Goal: Find specific page/section: Find specific page/section

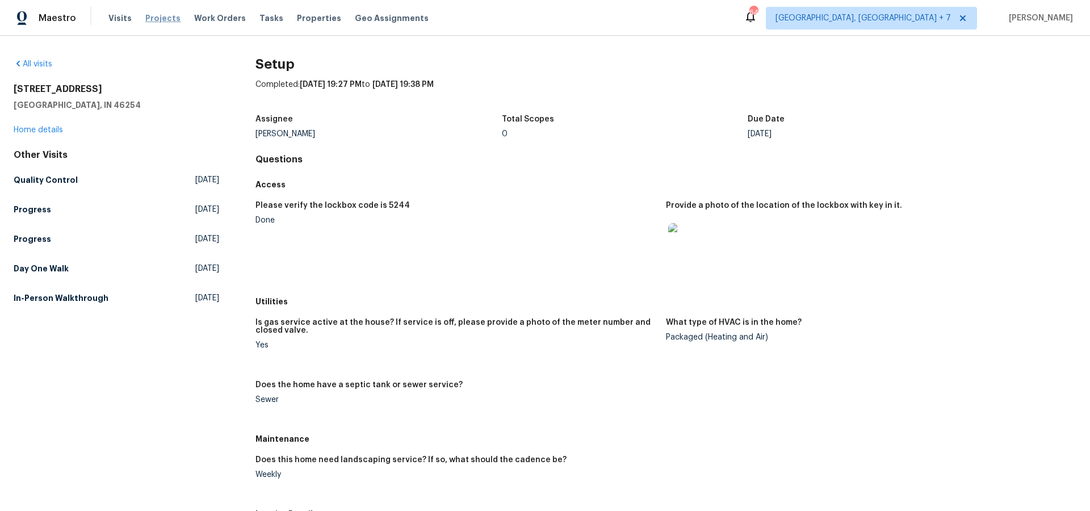
click at [157, 19] on span "Projects" at bounding box center [162, 17] width 35 height 11
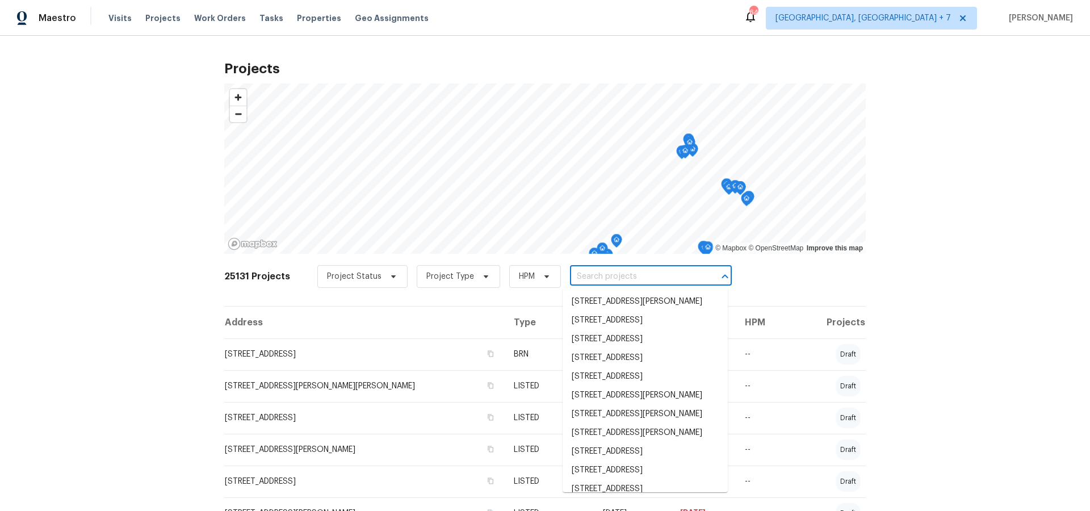
click at [612, 276] on input "text" at bounding box center [635, 277] width 130 height 18
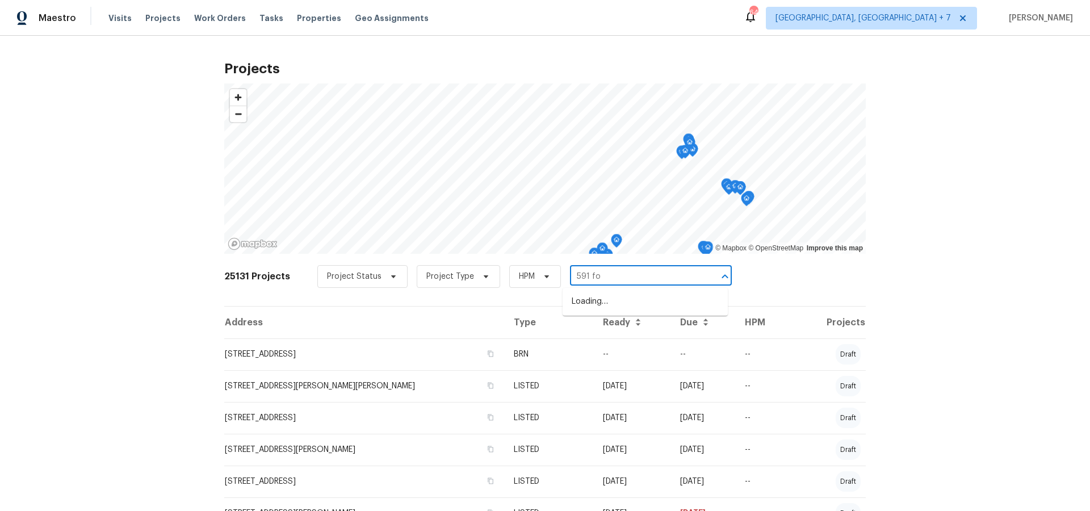
type input "591 fox"
click at [613, 297] on li "[STREET_ADDRESS]" at bounding box center [644, 301] width 165 height 19
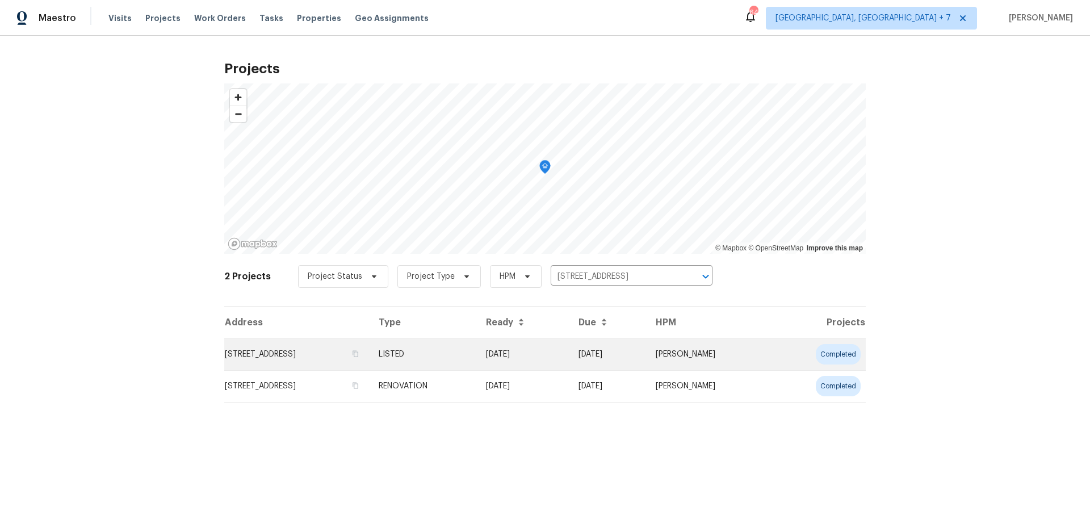
click at [300, 354] on td "[STREET_ADDRESS]" at bounding box center [296, 354] width 145 height 32
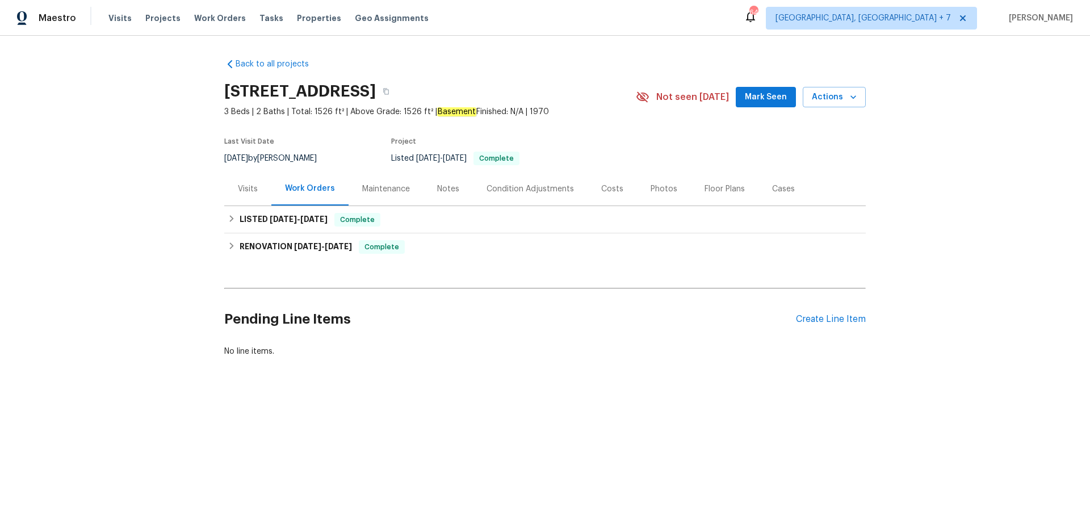
click at [764, 192] on div "Cases" at bounding box center [783, 188] width 50 height 33
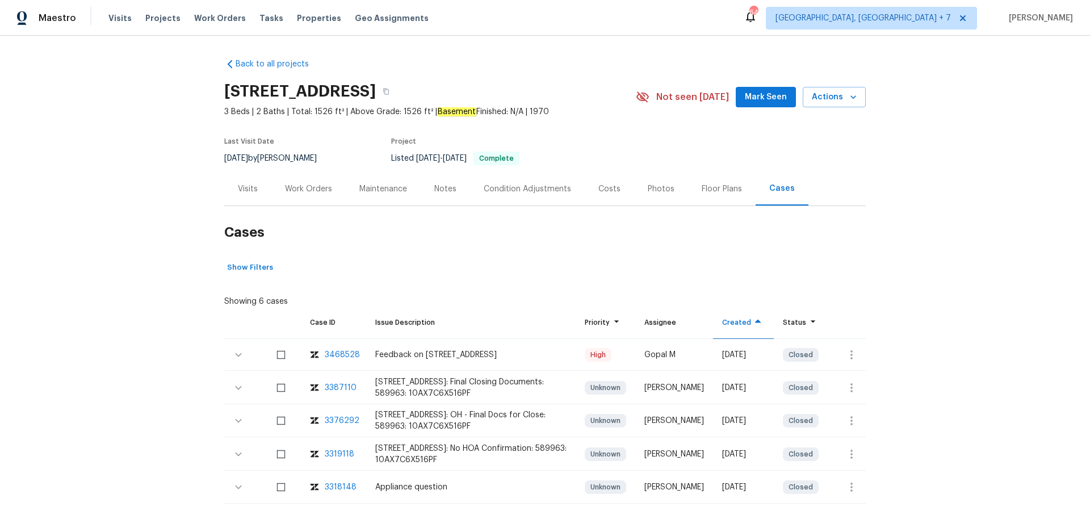
click at [340, 355] on div "3468528" at bounding box center [342, 354] width 35 height 11
click at [165, 16] on span "Projects" at bounding box center [162, 17] width 35 height 11
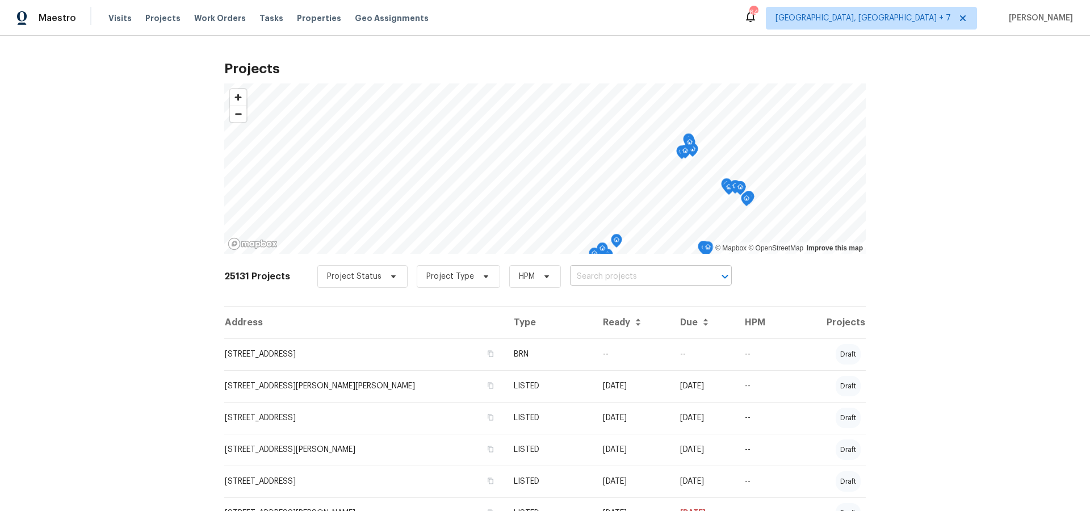
click at [621, 279] on input "text" at bounding box center [635, 277] width 130 height 18
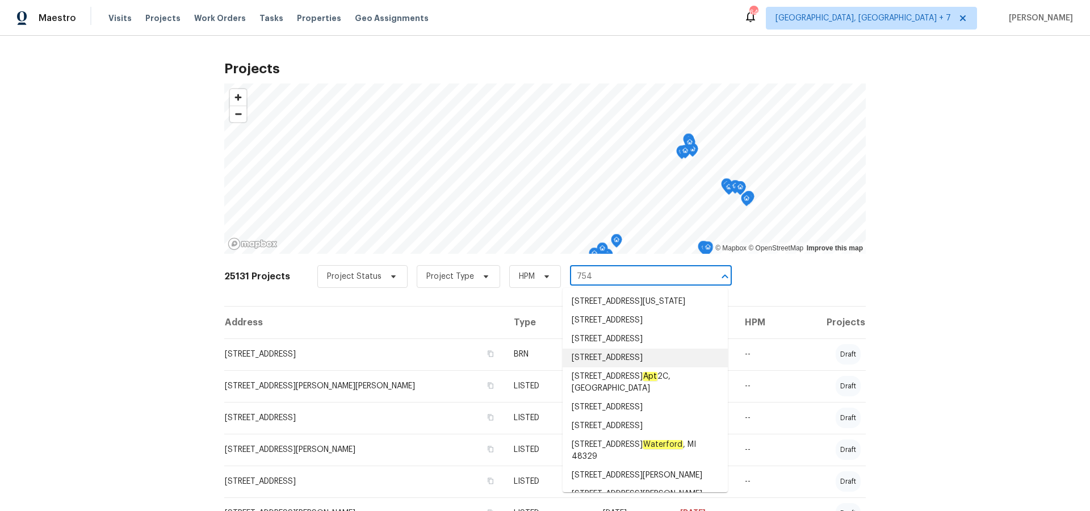
type input "754 e"
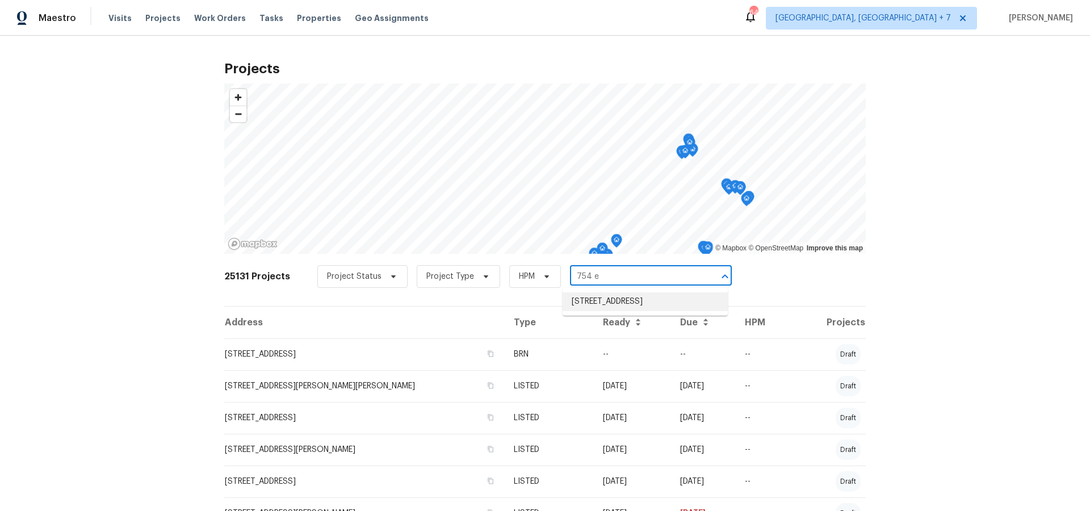
click at [633, 299] on li "[STREET_ADDRESS]" at bounding box center [644, 301] width 165 height 19
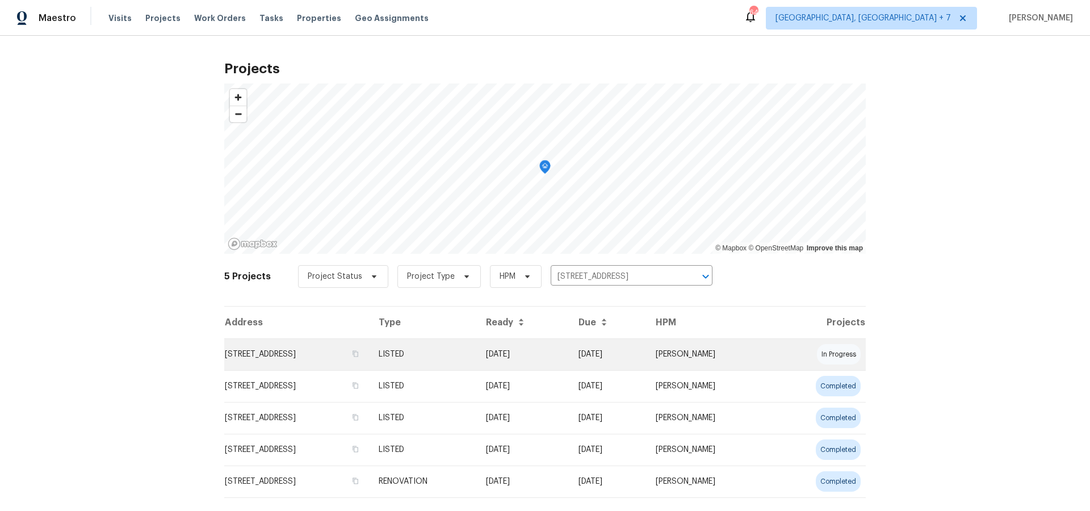
click at [350, 355] on td "[STREET_ADDRESS]" at bounding box center [296, 354] width 145 height 32
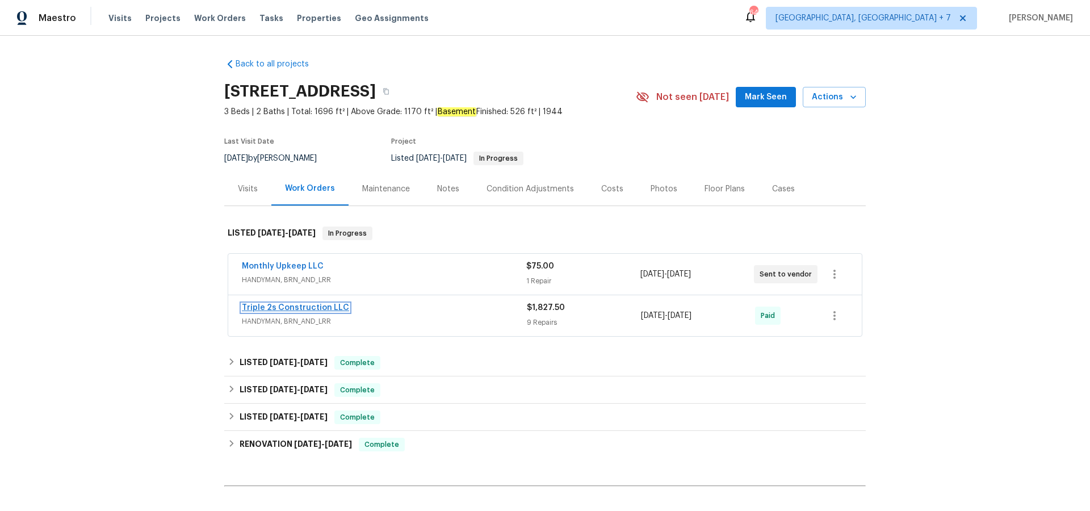
click at [281, 305] on link "Triple 2s Construction LLC" at bounding box center [295, 308] width 107 height 8
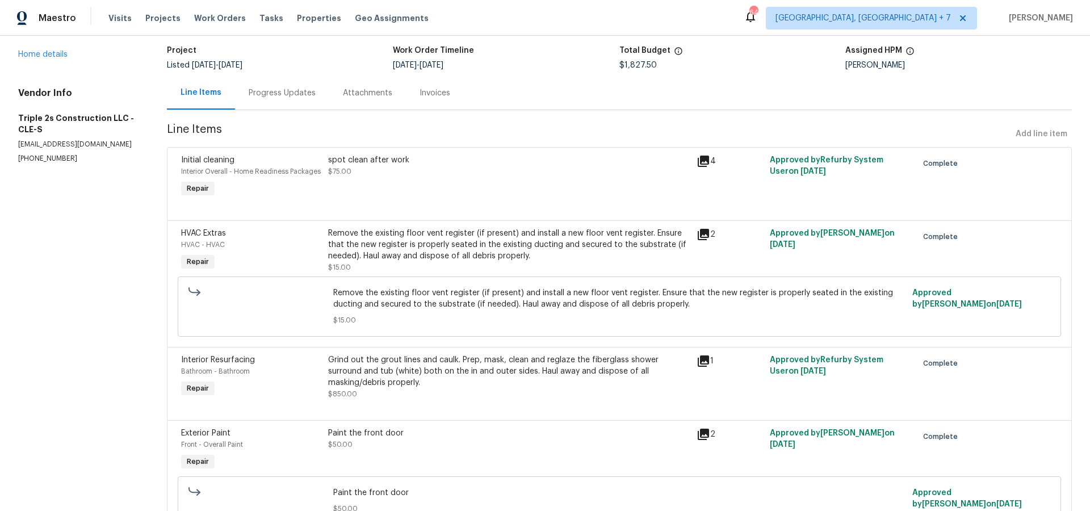
scroll to position [35, 0]
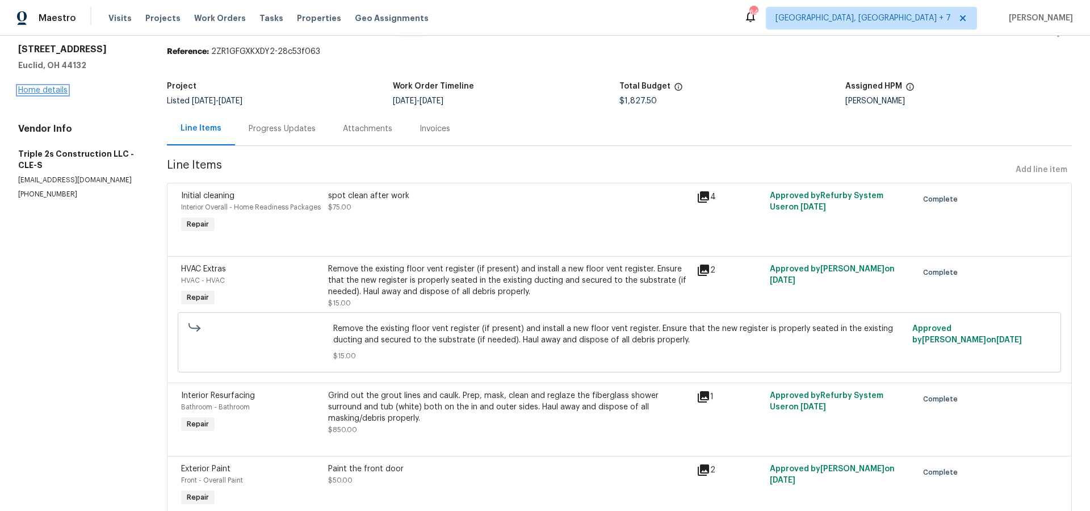
click at [51, 88] on link "Home details" at bounding box center [42, 90] width 49 height 8
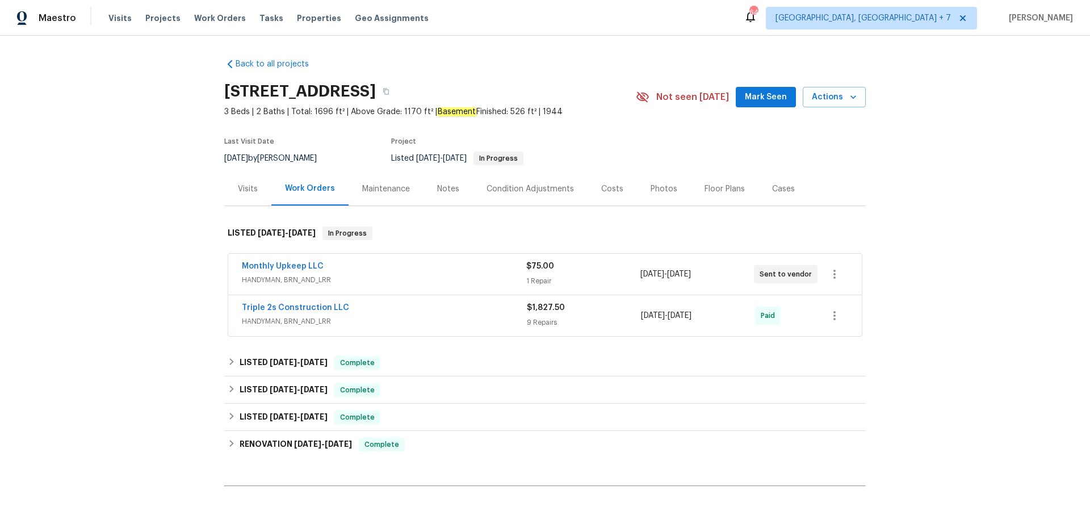
click at [790, 194] on div "Cases" at bounding box center [783, 188] width 50 height 33
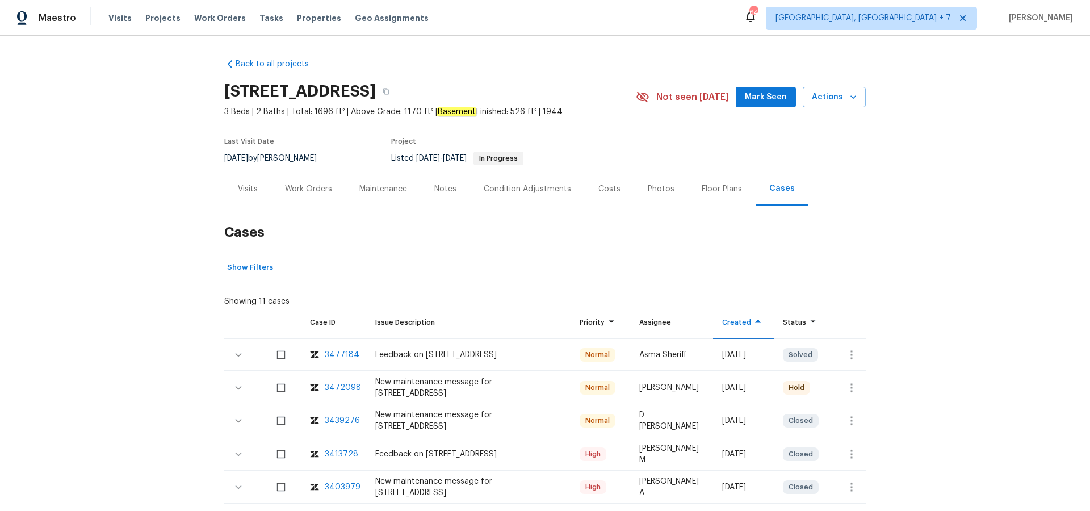
click at [327, 351] on div "3477184" at bounding box center [342, 354] width 35 height 11
click at [343, 388] on div "3472098" at bounding box center [343, 387] width 36 height 11
click at [337, 354] on div "3477184" at bounding box center [342, 354] width 35 height 11
click at [289, 189] on div "Work Orders" at bounding box center [308, 188] width 47 height 11
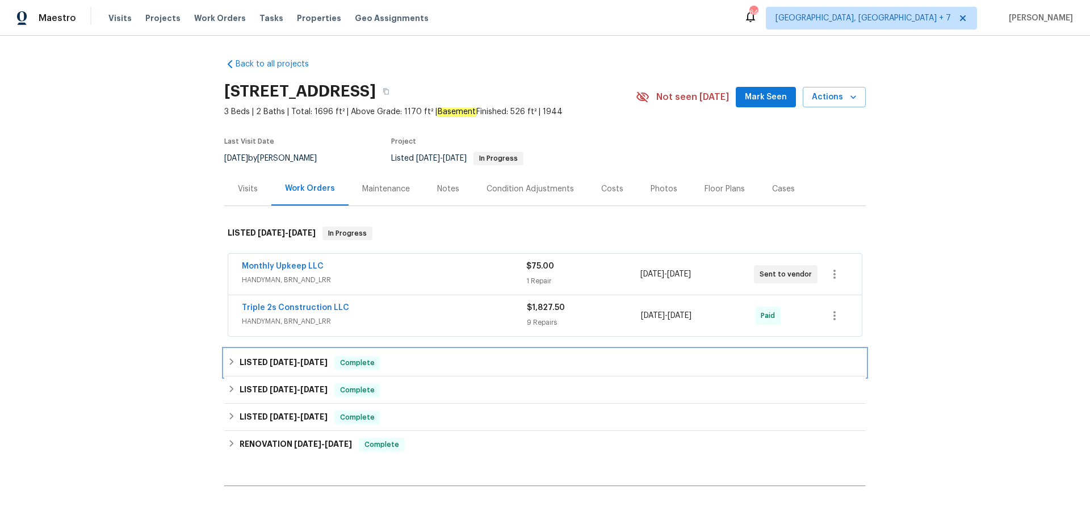
click at [278, 365] on span "[DATE]" at bounding box center [283, 362] width 27 height 8
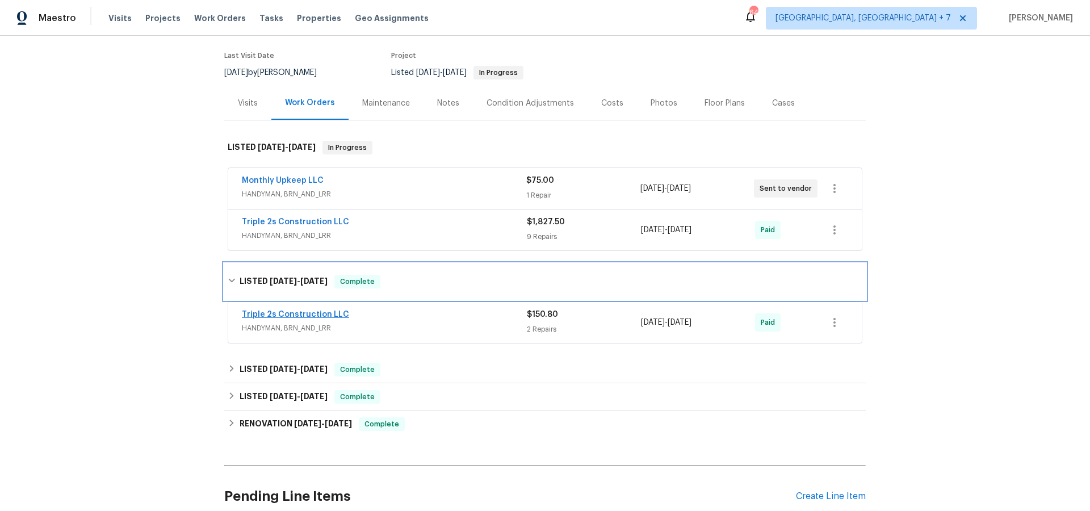
scroll to position [87, 0]
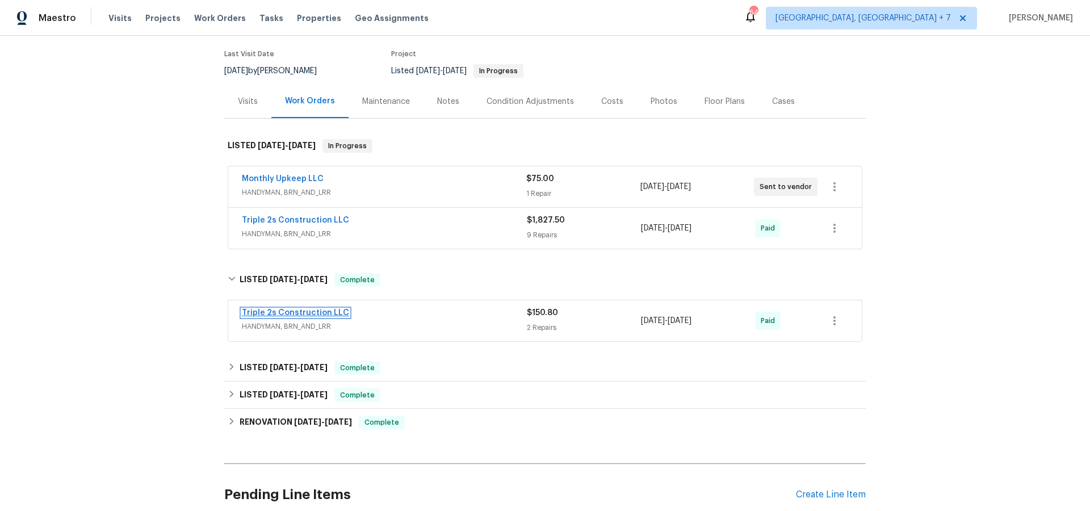
click at [311, 312] on link "Triple 2s Construction LLC" at bounding box center [295, 313] width 107 height 8
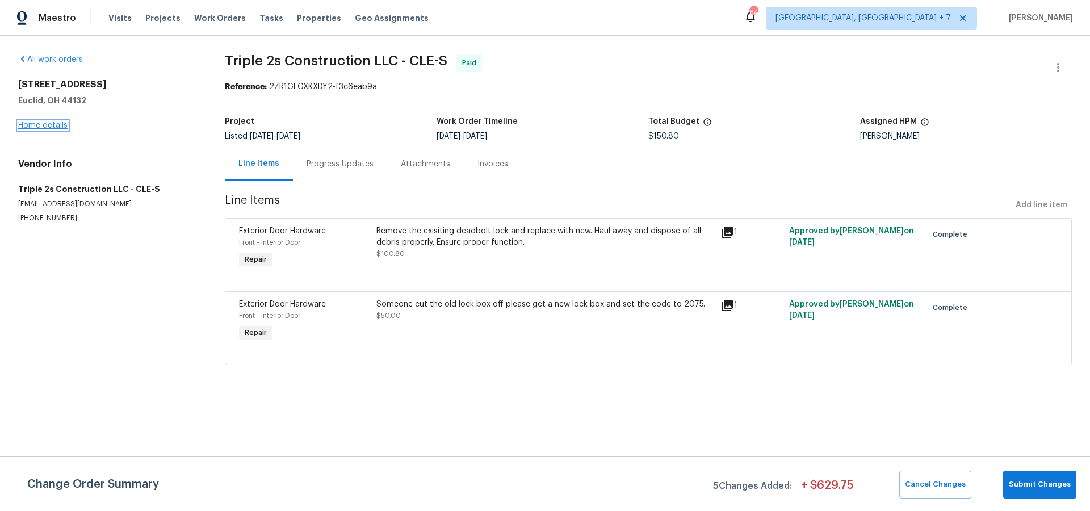
click at [50, 125] on link "Home details" at bounding box center [42, 125] width 49 height 8
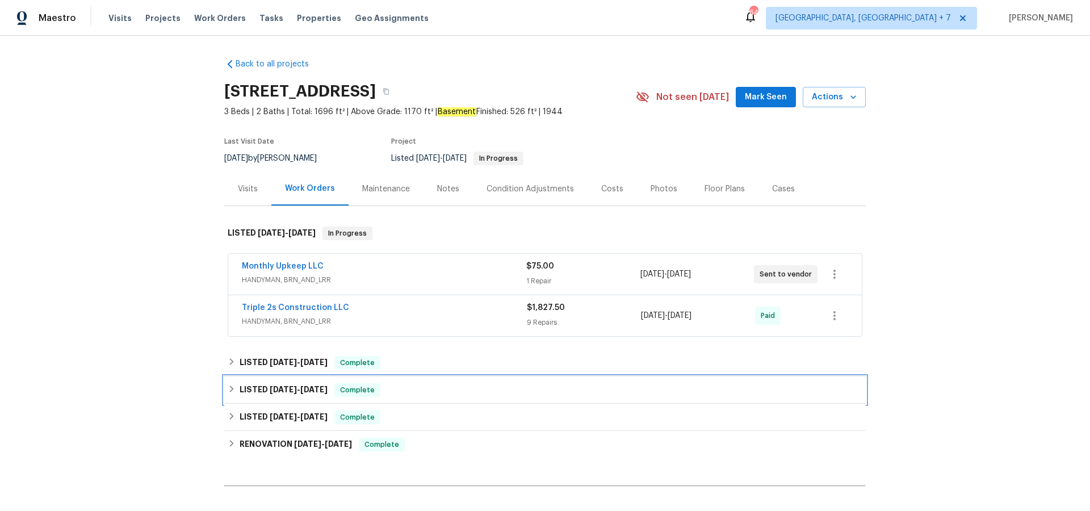
click at [292, 390] on span "[DATE]" at bounding box center [283, 389] width 27 height 8
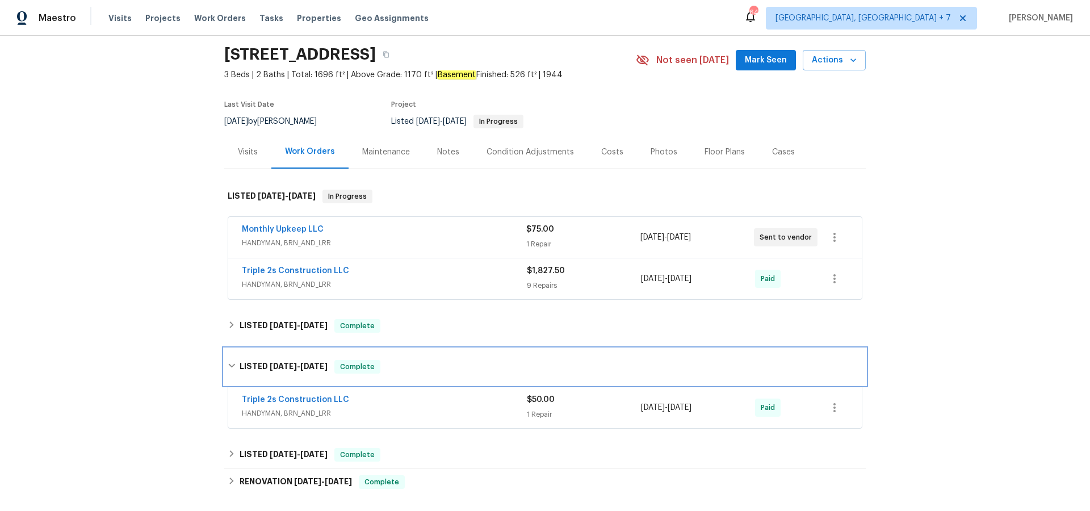
scroll to position [38, 0]
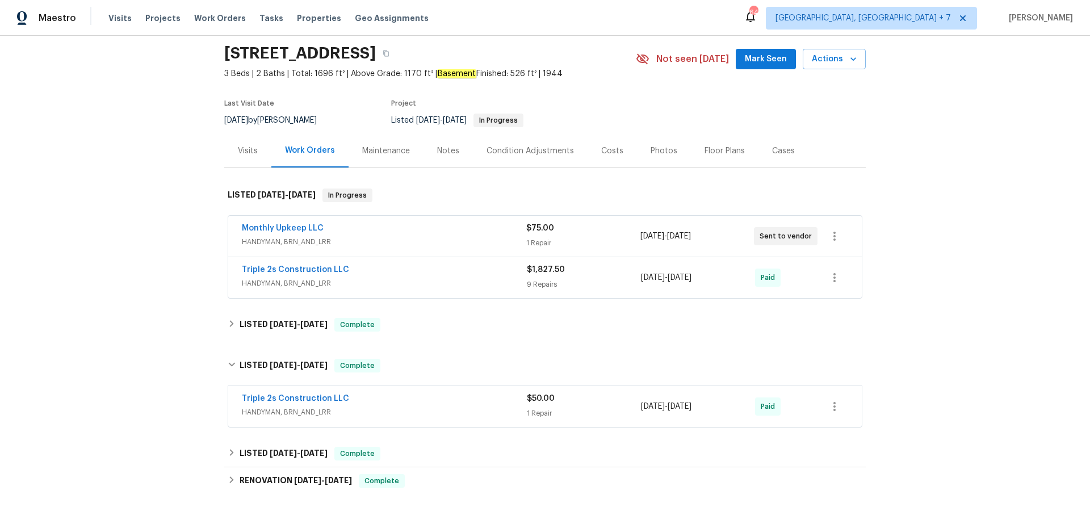
click at [325, 393] on span "Triple 2s Construction LLC" at bounding box center [295, 398] width 107 height 11
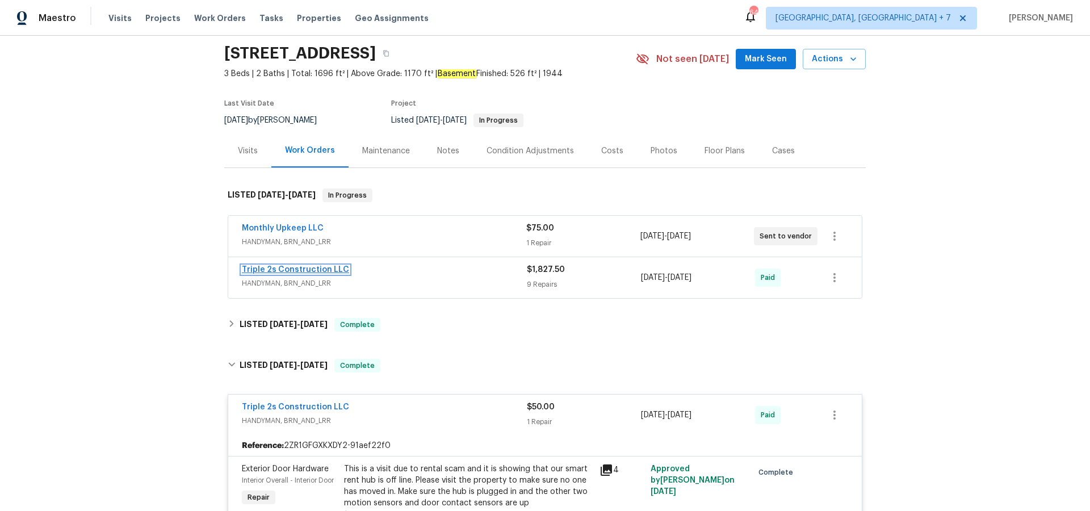
click at [317, 273] on link "Triple 2s Construction LLC" at bounding box center [295, 270] width 107 height 8
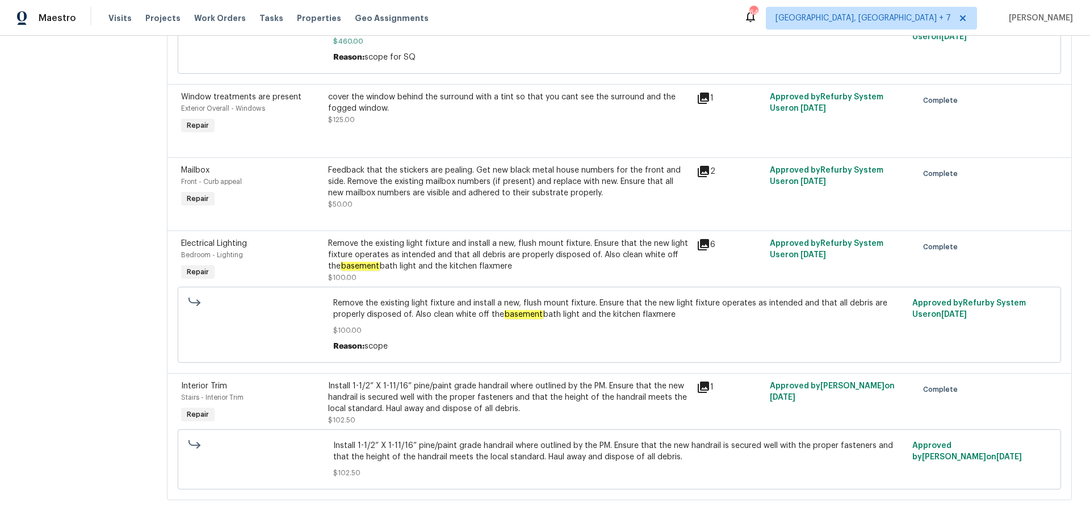
scroll to position [737, 0]
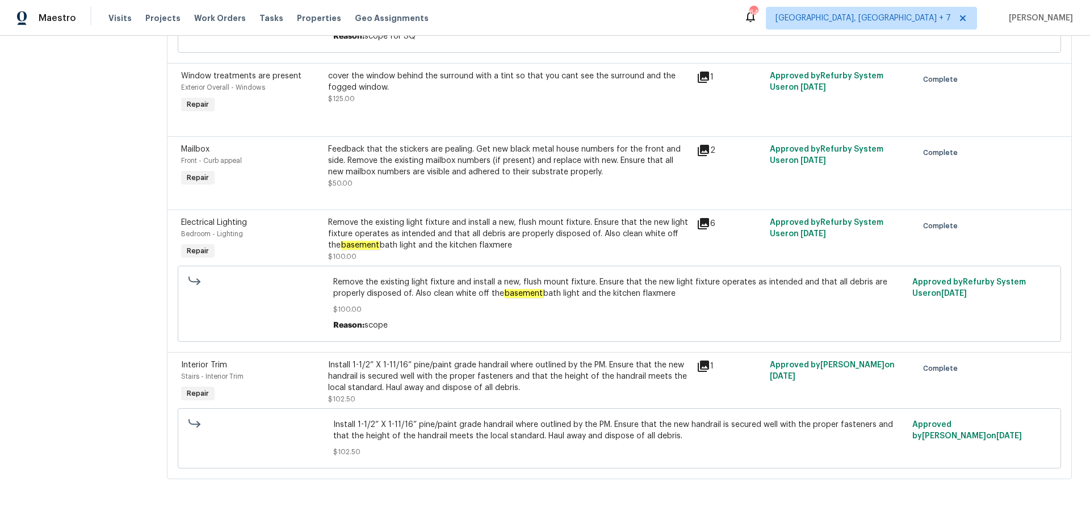
click at [700, 367] on icon at bounding box center [702, 365] width 11 height 11
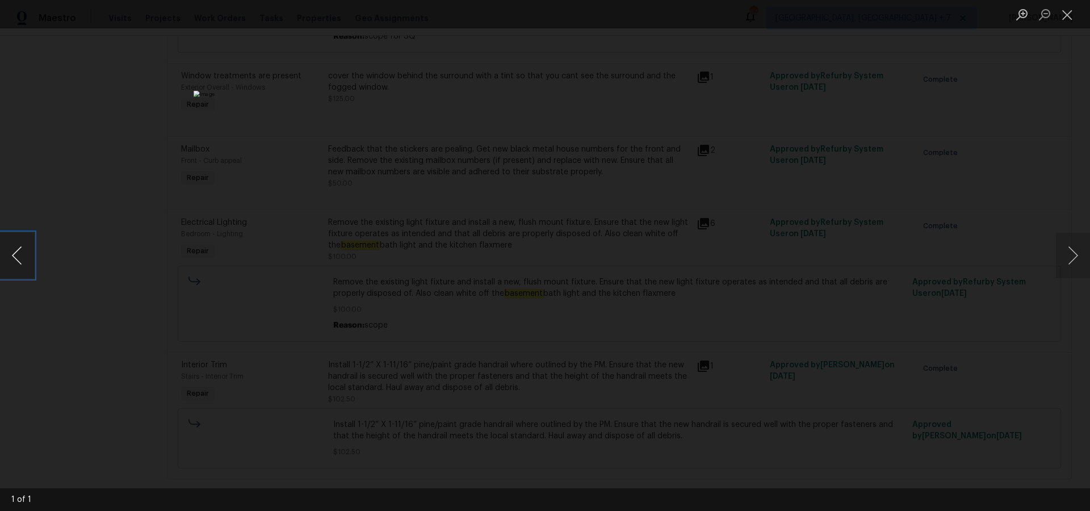
click at [31, 253] on button "Previous image" at bounding box center [17, 255] width 34 height 45
drag, startPoint x: 1072, startPoint y: 20, endPoint x: 1069, endPoint y: 31, distance: 11.7
click at [1072, 20] on button "Close lightbox" at bounding box center [1067, 15] width 23 height 20
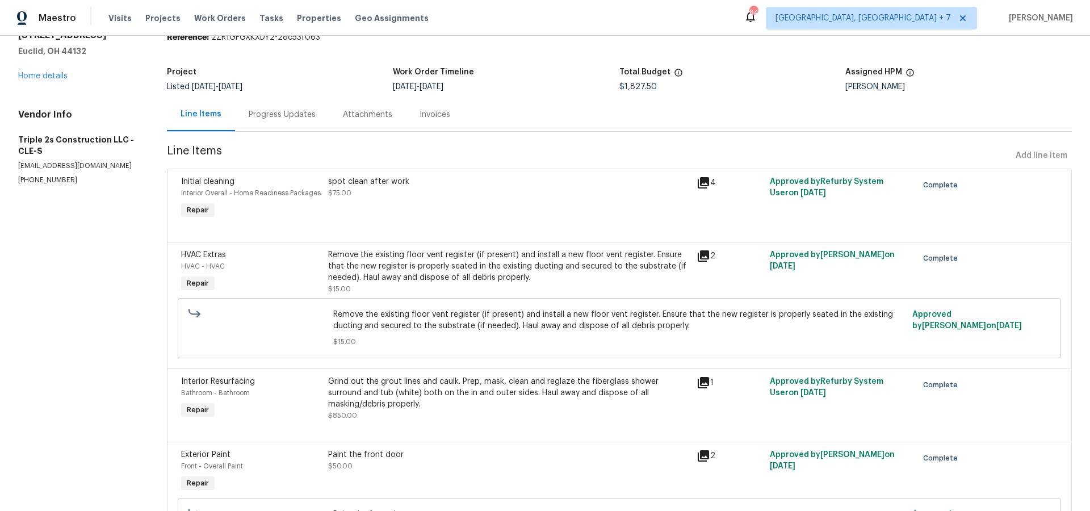
scroll to position [0, 0]
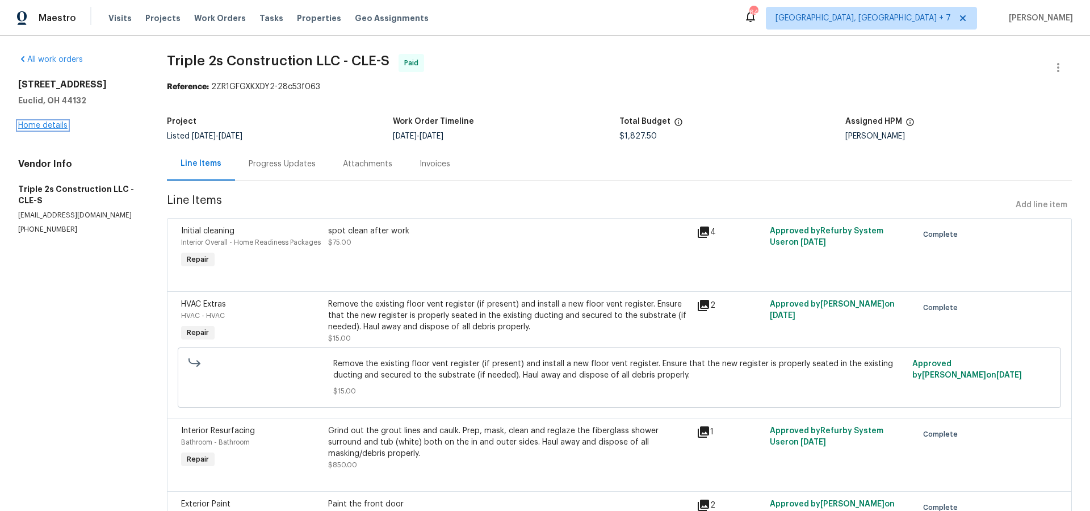
click at [55, 124] on link "Home details" at bounding box center [42, 125] width 49 height 8
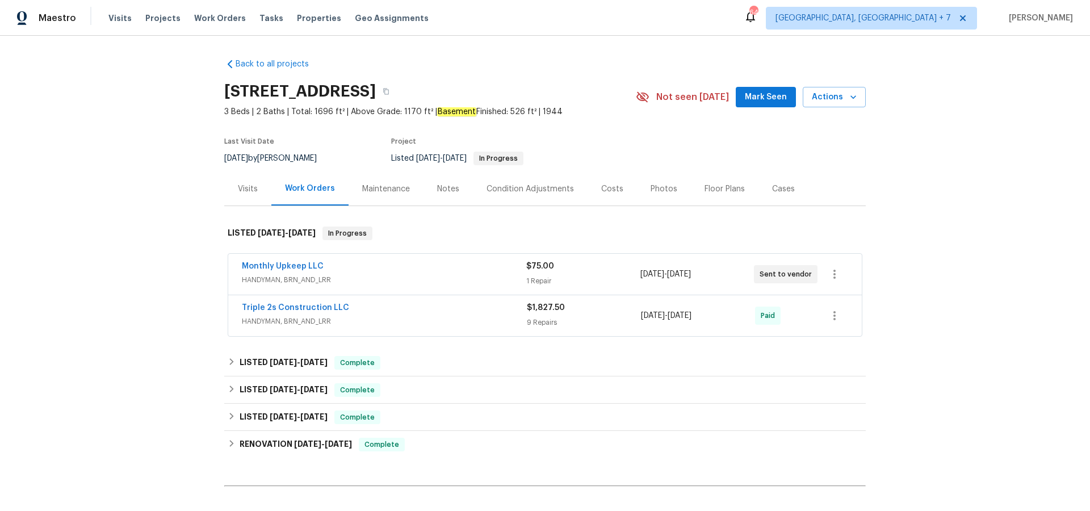
click at [772, 189] on div "Cases" at bounding box center [783, 188] width 23 height 11
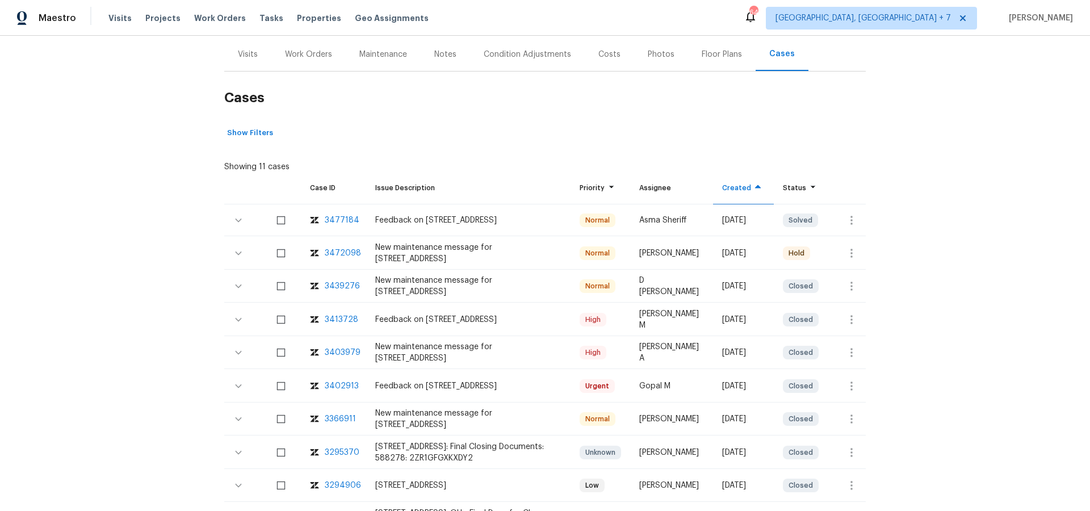
scroll to position [141, 0]
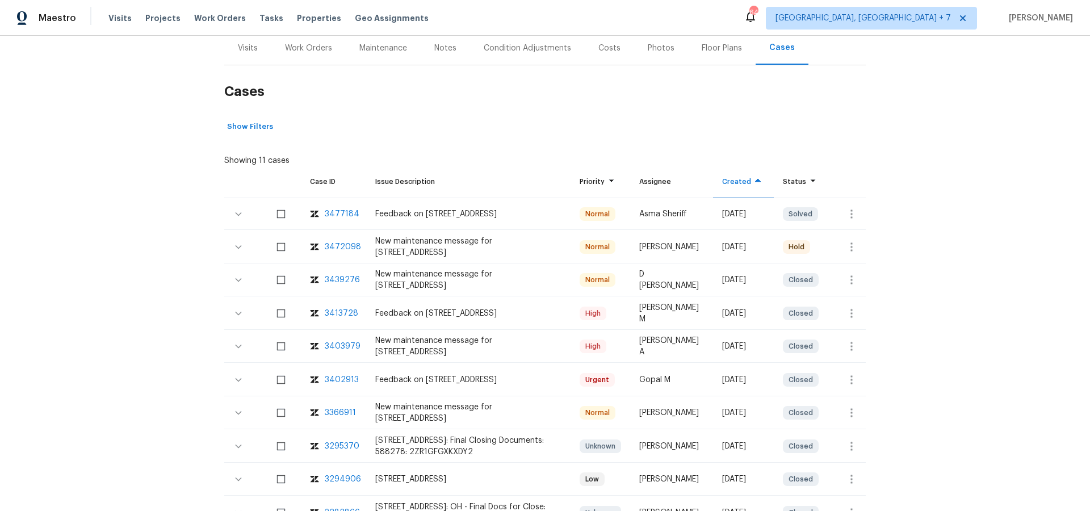
click at [351, 378] on div "3402913" at bounding box center [342, 379] width 34 height 11
click at [342, 309] on div "3413728" at bounding box center [341, 313] width 33 height 11
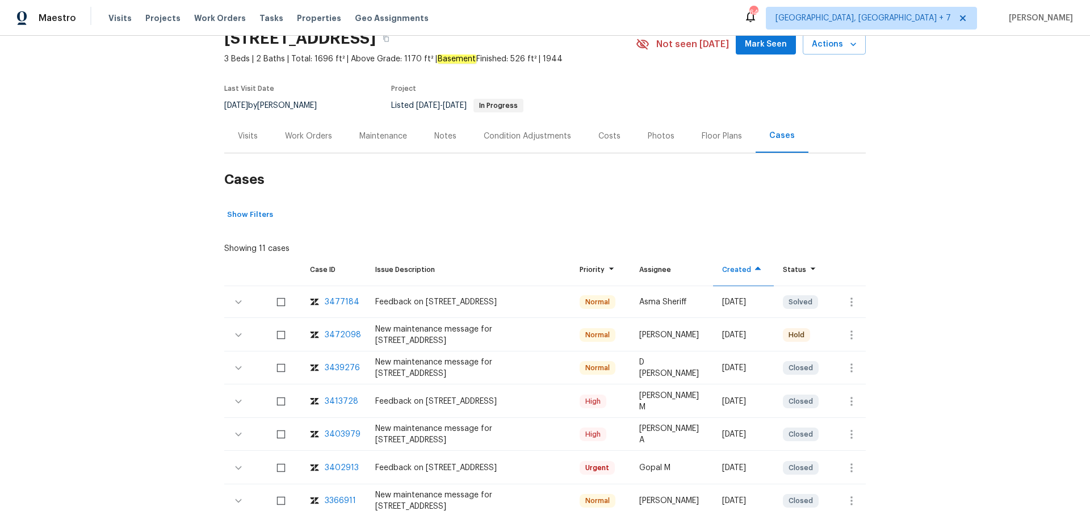
scroll to position [32, 0]
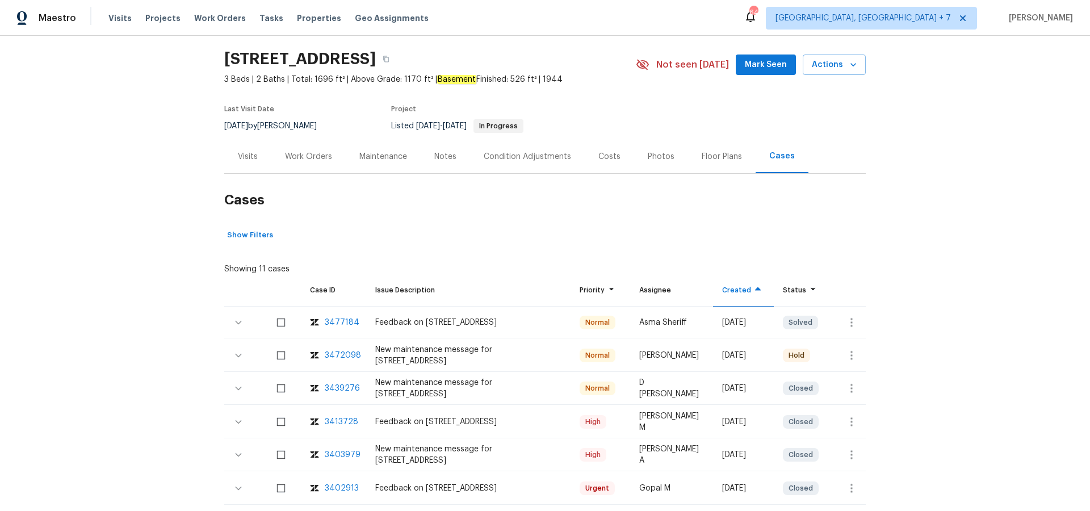
drag, startPoint x: 305, startPoint y: 152, endPoint x: 310, endPoint y: 147, distance: 7.2
click at [305, 151] on div "Work Orders" at bounding box center [308, 156] width 47 height 11
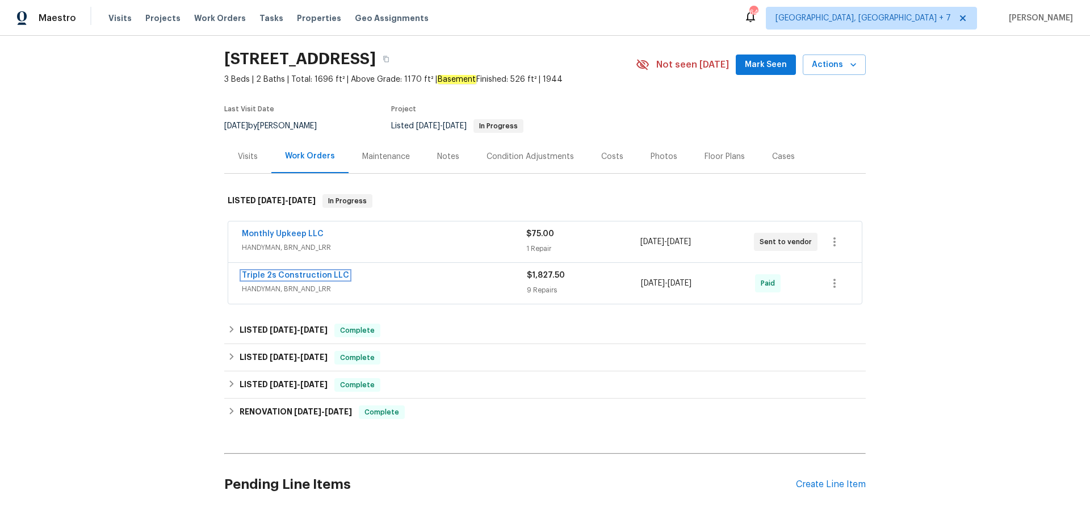
click at [268, 271] on link "Triple 2s Construction LLC" at bounding box center [295, 275] width 107 height 8
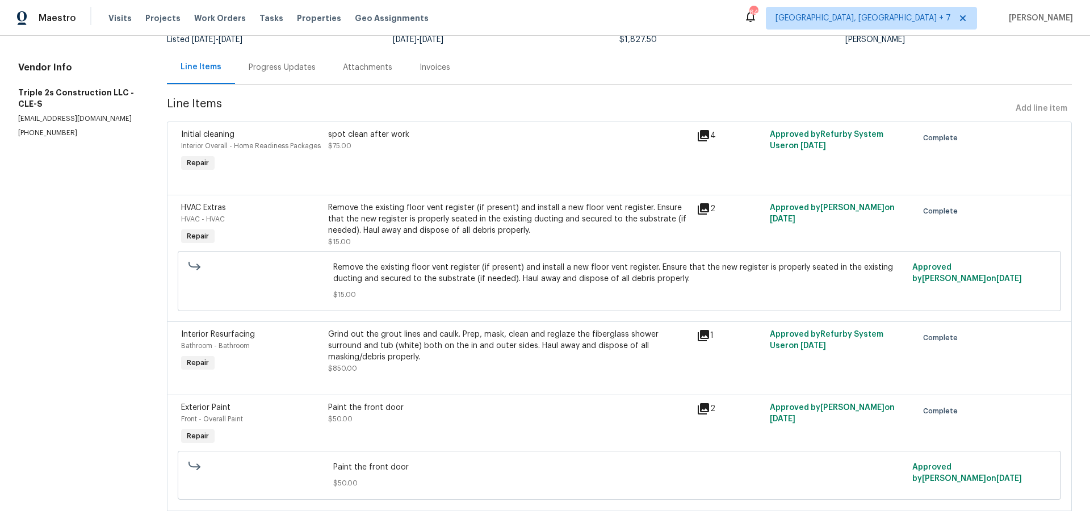
scroll to position [103, 0]
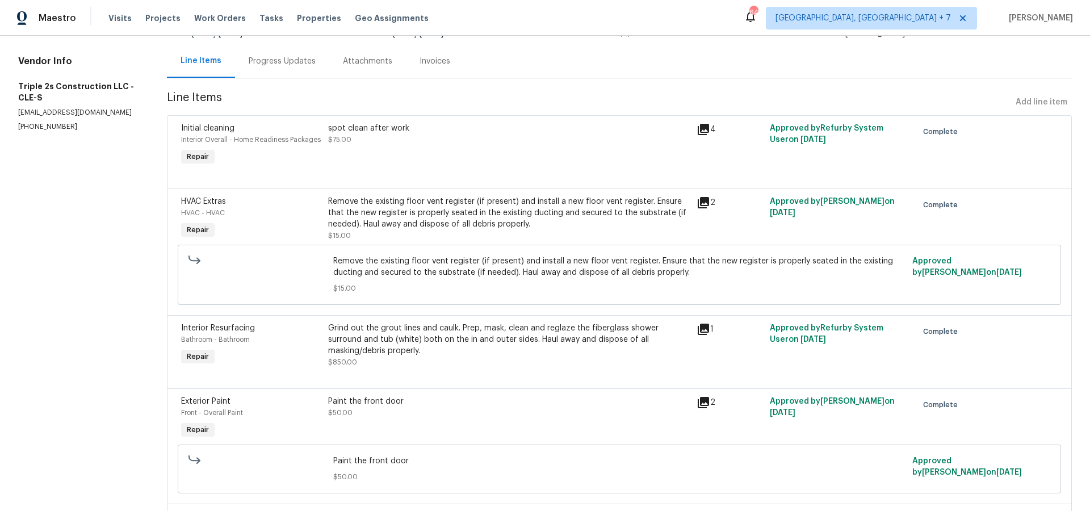
click at [707, 327] on icon at bounding box center [702, 328] width 11 height 11
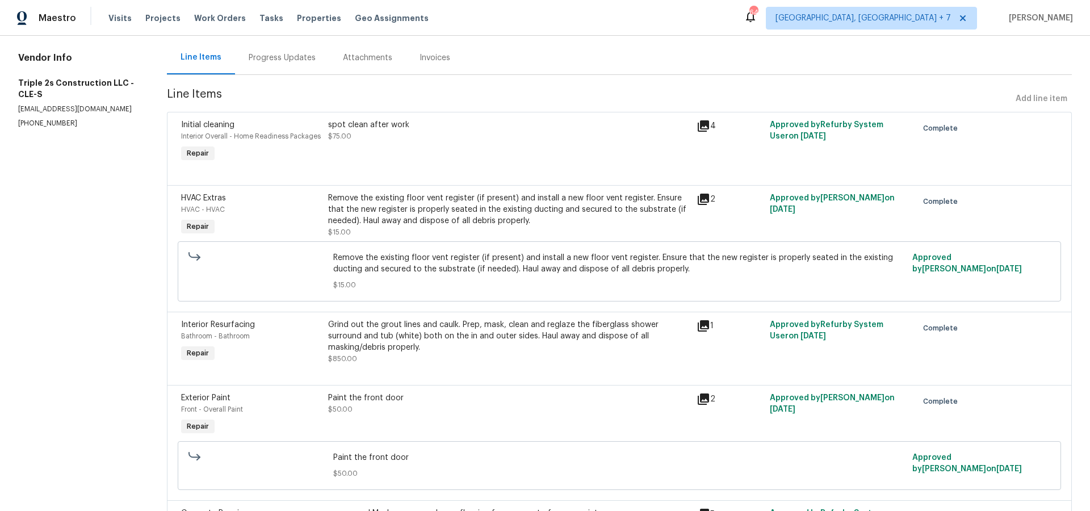
scroll to position [104, 0]
click at [152, 16] on span "Projects" at bounding box center [162, 17] width 35 height 11
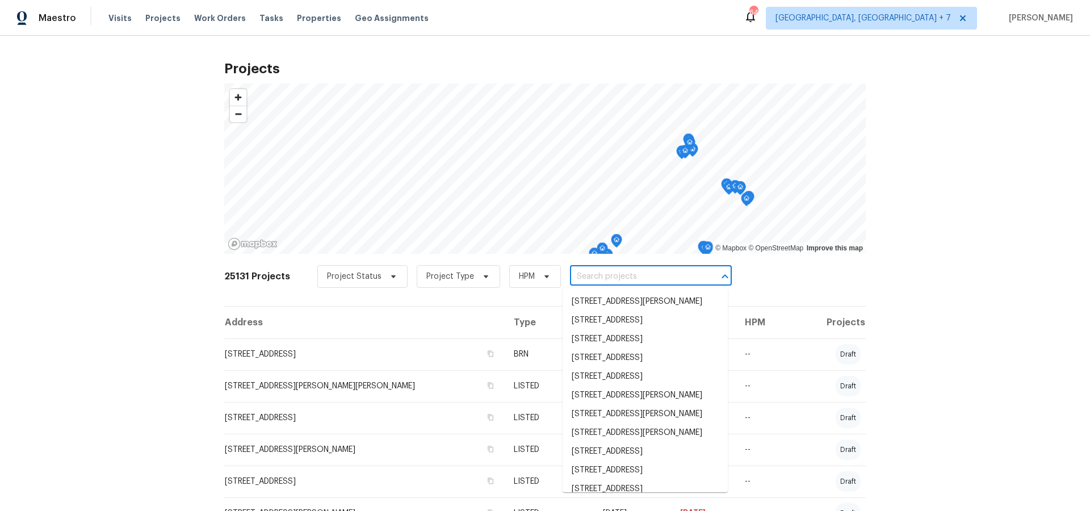
click at [578, 280] on input "text" at bounding box center [635, 277] width 130 height 18
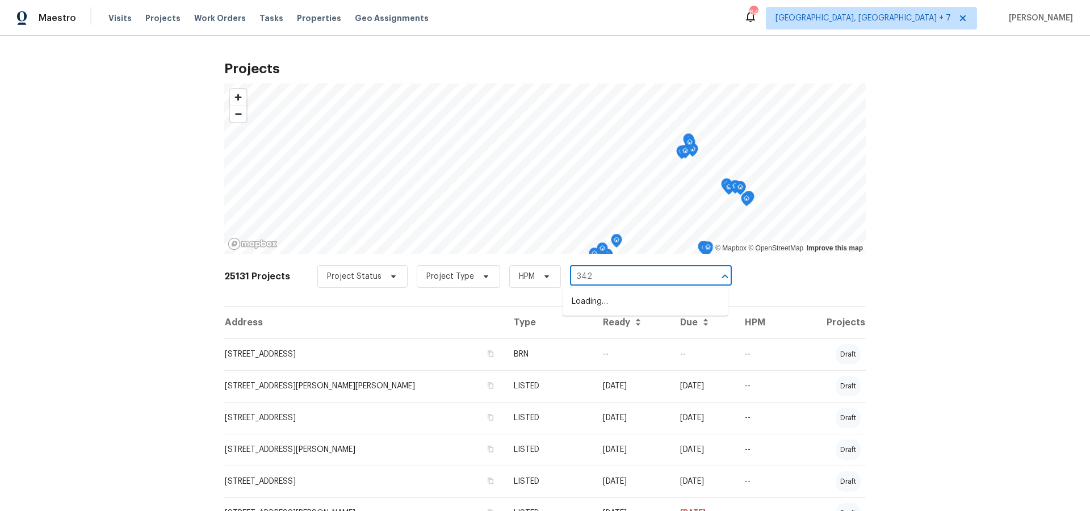
type input "3429"
click at [603, 367] on li "[STREET_ADDRESS]" at bounding box center [644, 357] width 165 height 19
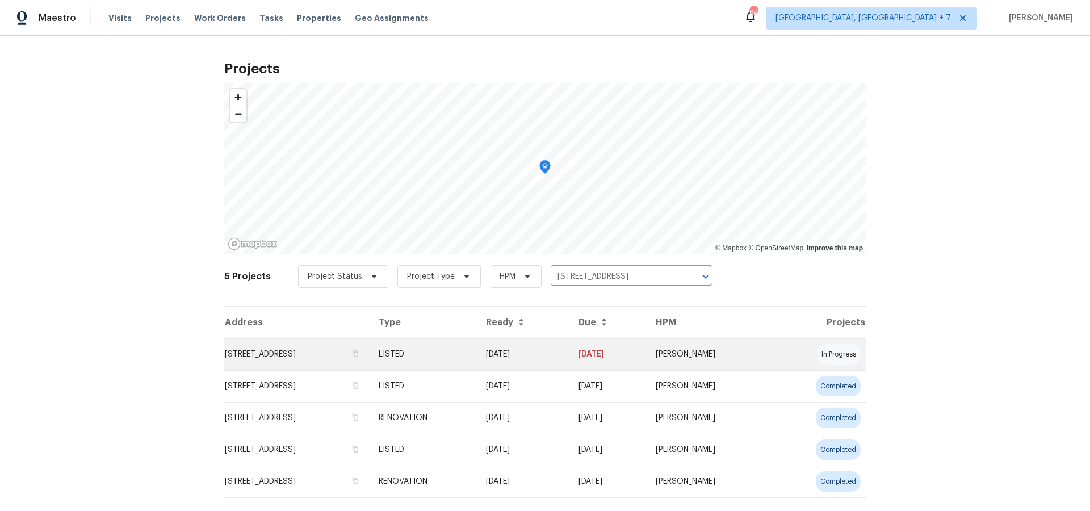
click at [369, 358] on td "[STREET_ADDRESS]" at bounding box center [296, 354] width 145 height 32
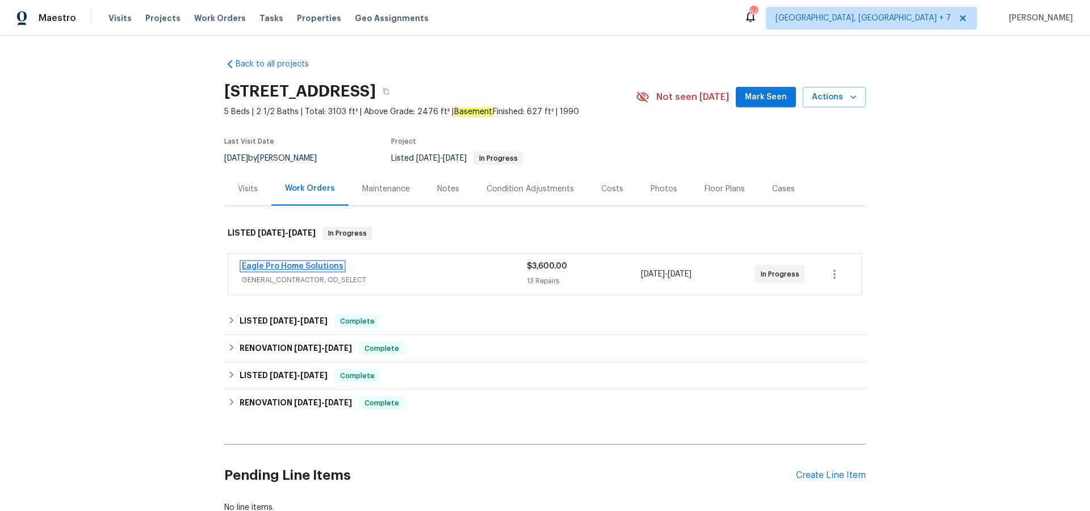
click at [308, 266] on link "Eagle Pro Home Solutions" at bounding box center [293, 266] width 102 height 8
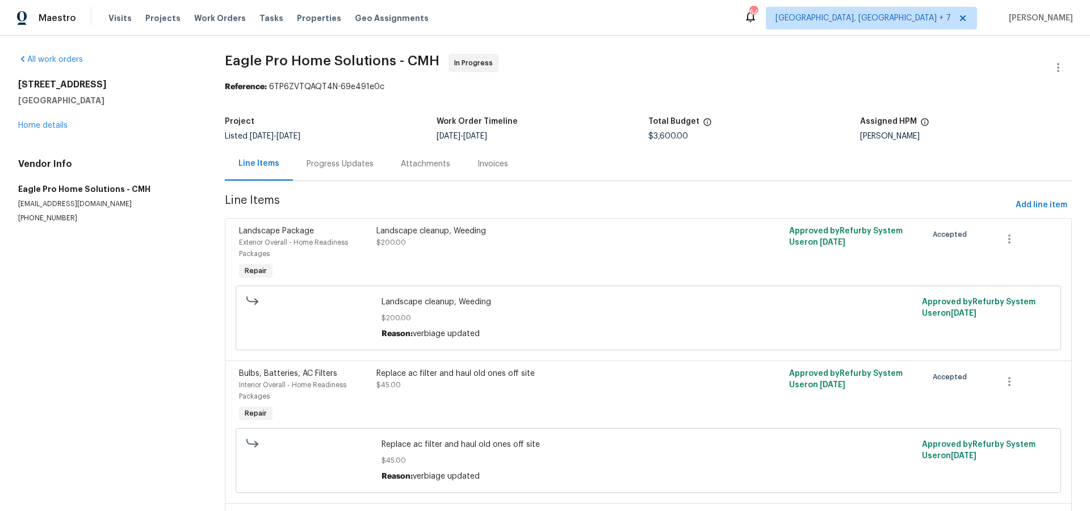
click at [362, 166] on div "Progress Updates" at bounding box center [339, 163] width 67 height 11
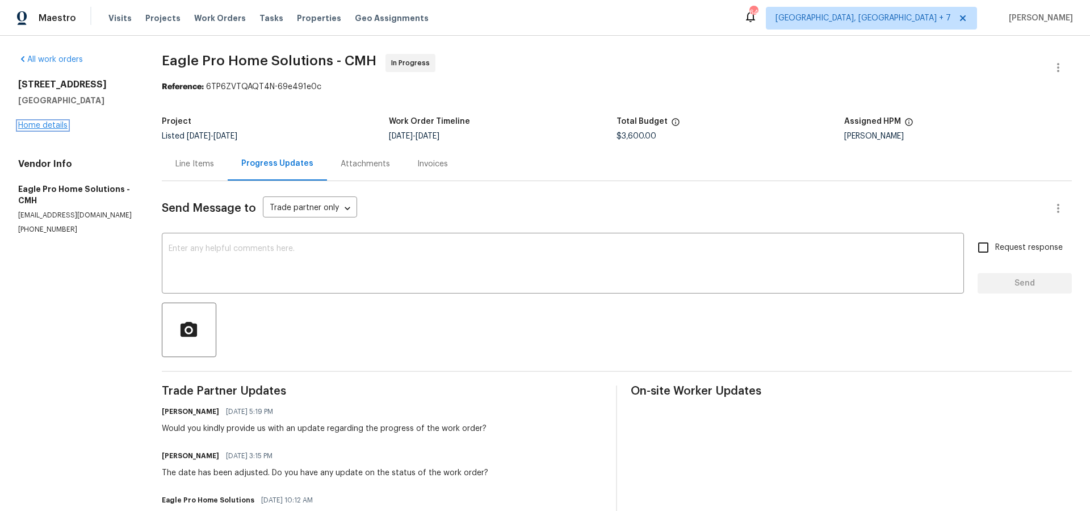
click at [48, 123] on link "Home details" at bounding box center [42, 125] width 49 height 8
